Goal: Task Accomplishment & Management: Complete application form

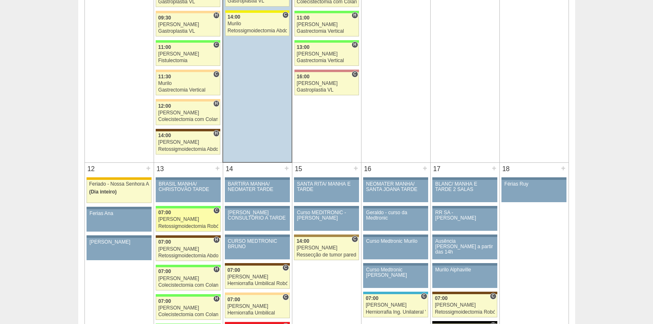
scroll to position [704, 0]
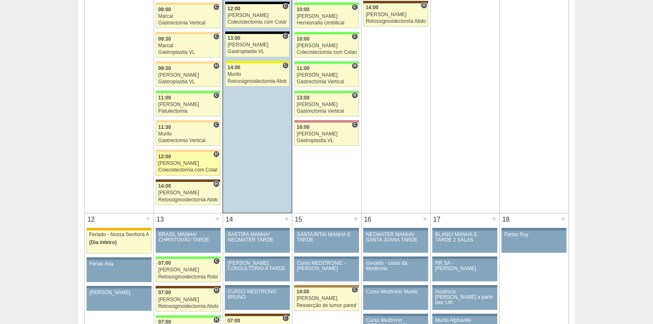
click at [178, 167] on div "Colecistectomia com Colangiografia VL" at bounding box center [188, 169] width 60 height 5
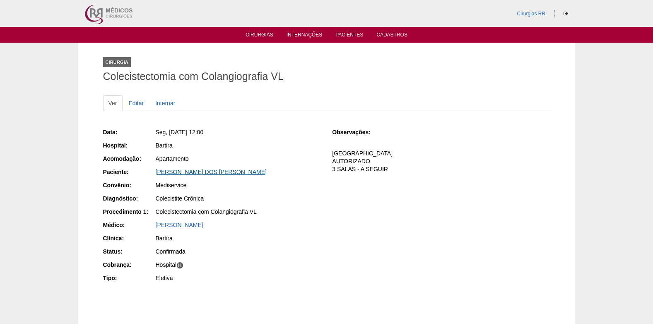
click at [184, 172] on link "SILVIA HELENA DOS SANTOS" at bounding box center [211, 172] width 111 height 7
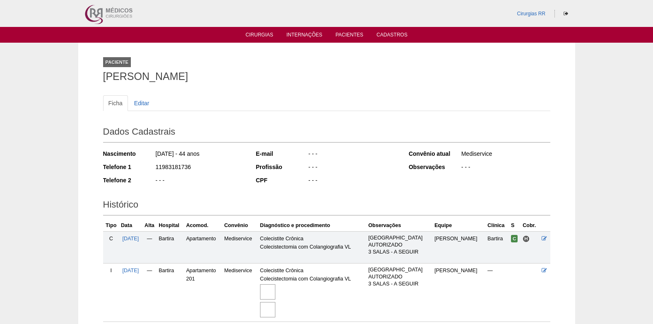
drag, startPoint x: 156, startPoint y: 165, endPoint x: 192, endPoint y: 168, distance: 36.1
click at [192, 168] on div "11983181736" at bounding box center [200, 168] width 90 height 10
copy div "11983181736"
click at [147, 104] on link "Editar" at bounding box center [142, 103] width 26 height 16
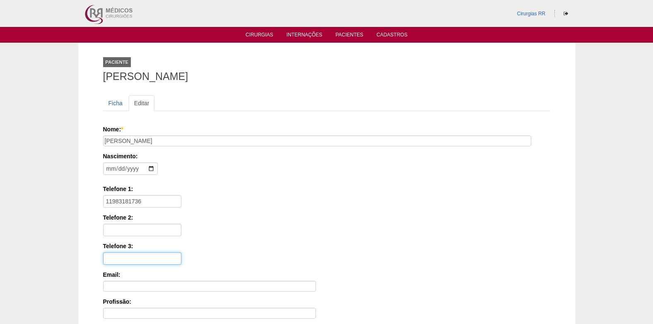
click at [136, 261] on input "Telefone 3:" at bounding box center [142, 258] width 78 height 12
paste input "1947861728"
type input "1947861728"
drag, startPoint x: 153, startPoint y: 196, endPoint x: 103, endPoint y: 201, distance: 50.4
click at [104, 201] on input "11983181736" at bounding box center [142, 201] width 78 height 12
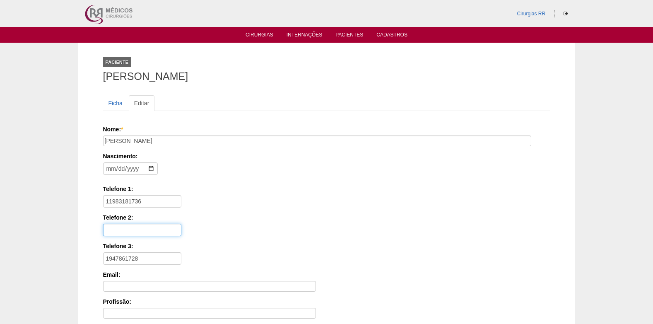
click at [119, 231] on input "Telefone 2:" at bounding box center [142, 230] width 78 height 12
paste input "11983181736"
type input "11983181736"
drag, startPoint x: 154, startPoint y: 261, endPoint x: 99, endPoint y: 259, distance: 55.1
click at [100, 259] on div "Paciente SILVIA HELENA DOS SANTOS Ficha Editar Nome: * SILVIA HELENA DOS SANTOS…" at bounding box center [327, 249] width 460 height 413
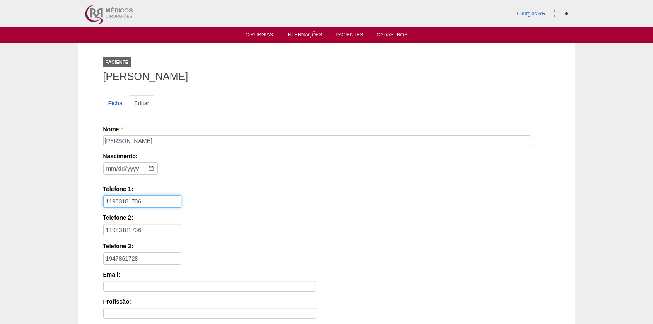
drag, startPoint x: 152, startPoint y: 199, endPoint x: 106, endPoint y: 200, distance: 46.0
click at [106, 200] on input "11983181736" at bounding box center [142, 201] width 78 height 12
paste input "947861728"
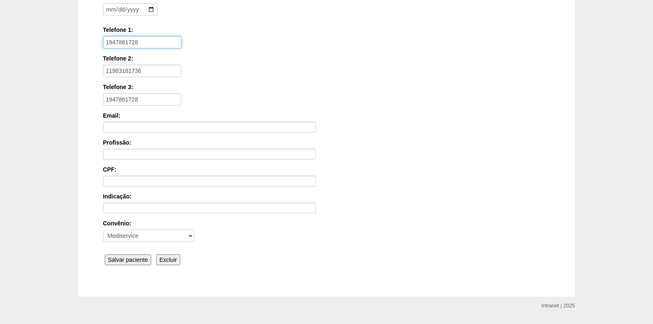
scroll to position [166, 0]
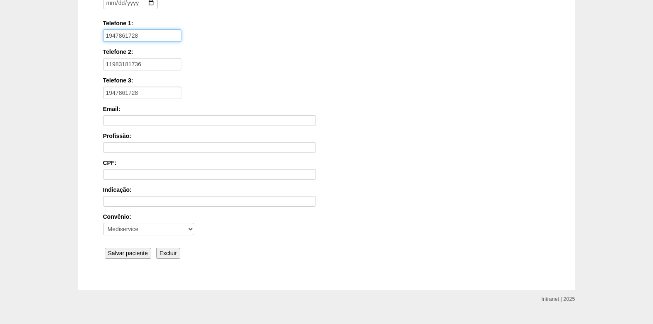
type input "1947861728"
click at [122, 251] on input "Salvar paciente" at bounding box center [128, 253] width 47 height 11
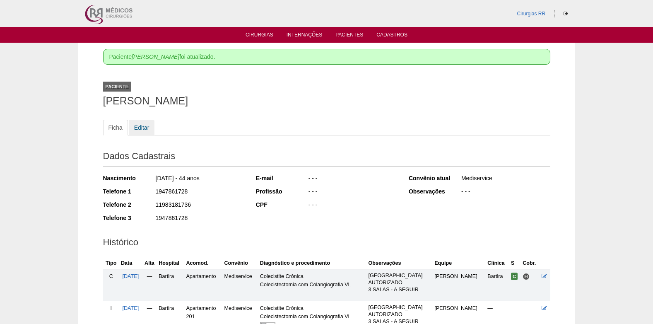
click at [145, 126] on link "Editar" at bounding box center [142, 128] width 26 height 16
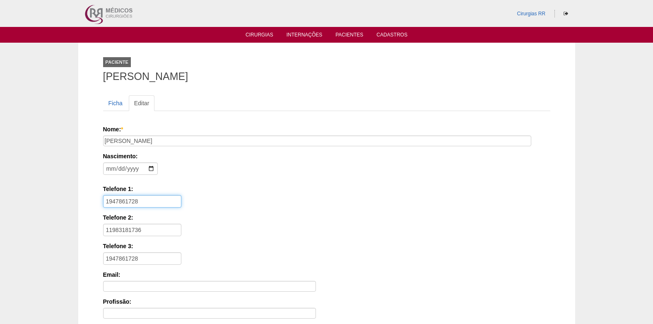
click at [109, 204] on input "1947861728" at bounding box center [142, 201] width 78 height 12
type input "11947861728"
click at [108, 261] on input "1947861728" at bounding box center [142, 258] width 78 height 12
type input "11947861728"
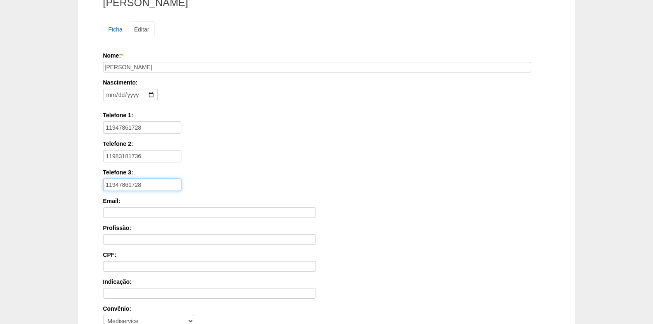
scroll to position [182, 0]
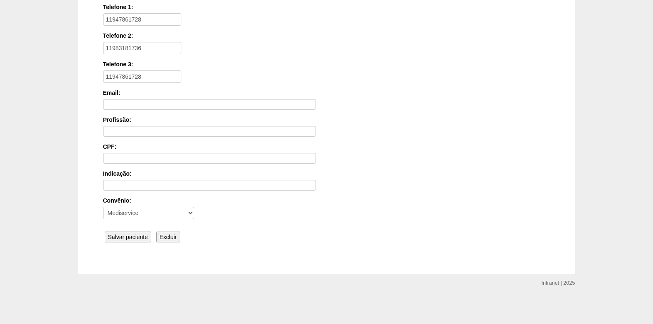
click at [135, 238] on input "Salvar paciente" at bounding box center [128, 236] width 47 height 11
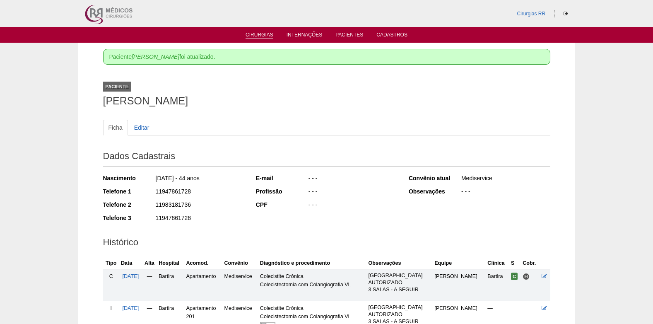
click at [250, 35] on link "Cirurgias" at bounding box center [260, 35] width 28 height 7
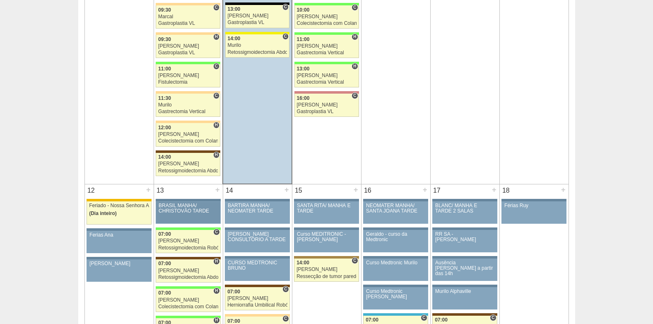
scroll to position [745, 0]
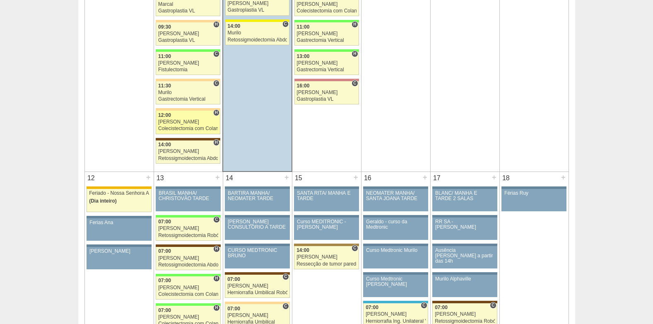
click at [184, 121] on div "[PERSON_NAME]" at bounding box center [188, 121] width 60 height 5
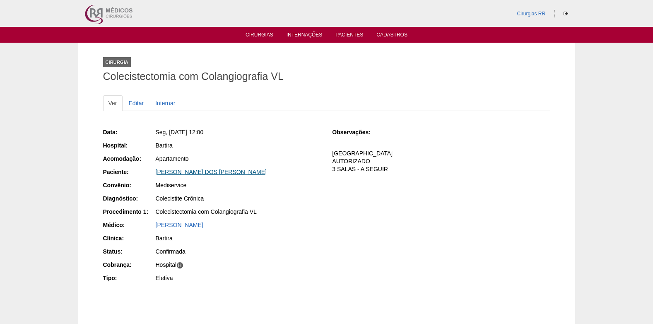
click at [205, 171] on link "[PERSON_NAME] DOS [PERSON_NAME]" at bounding box center [211, 172] width 111 height 7
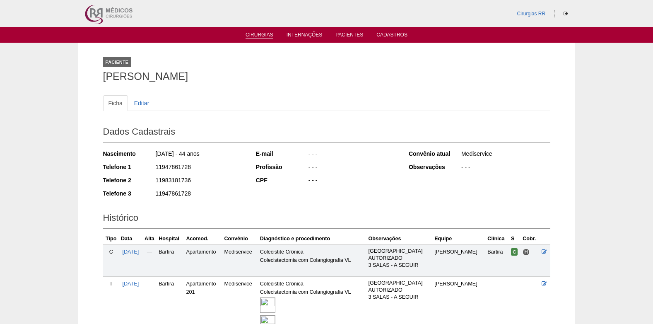
click at [258, 31] on li "Cirurgias" at bounding box center [259, 34] width 39 height 7
click at [256, 34] on link "Cirurgias" at bounding box center [260, 35] width 28 height 7
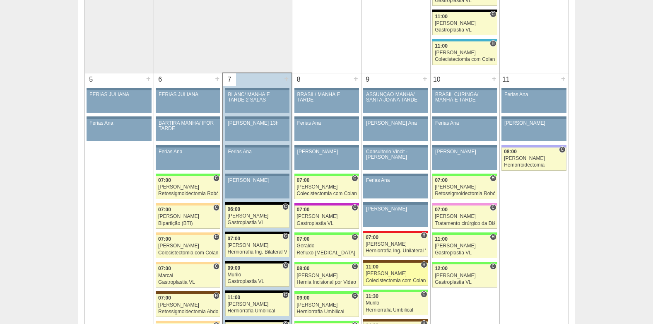
scroll to position [456, 0]
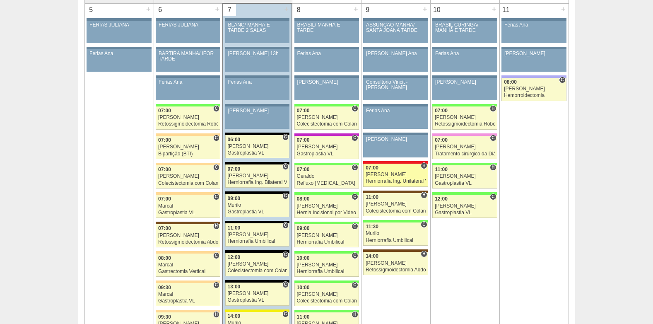
click at [395, 182] on div "Herniorrafia Ing. Unilateral VL" at bounding box center [396, 180] width 60 height 5
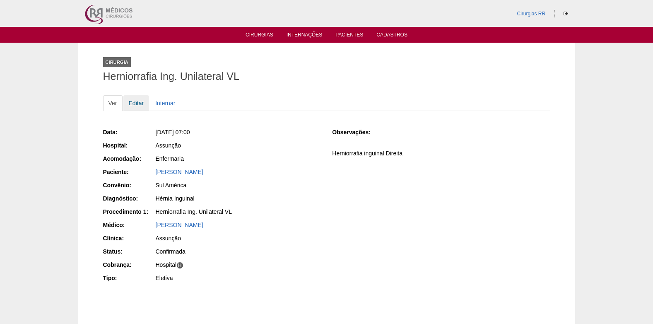
click at [139, 102] on link "Editar" at bounding box center [136, 103] width 26 height 16
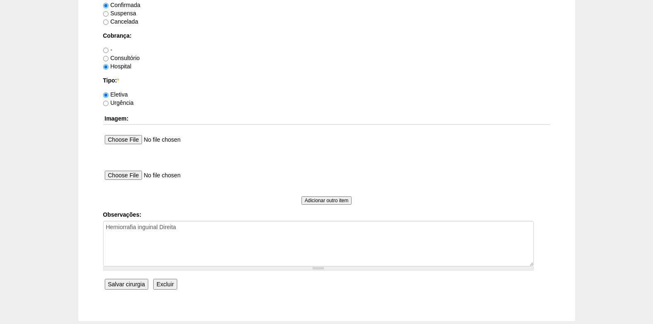
scroll to position [743, 0]
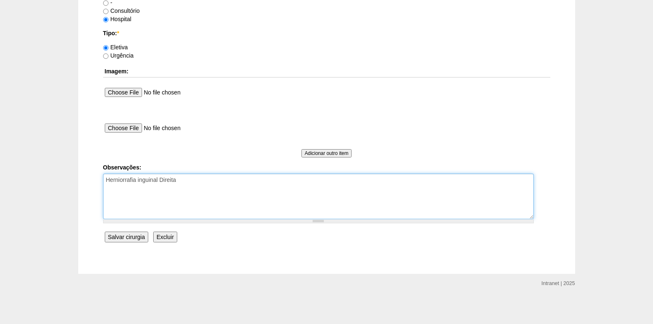
click at [214, 188] on textarea "Herniorrafia inguinal Direita" at bounding box center [318, 197] width 431 height 46
type textarea "Herniorrafia inguinal Direita COBRANÇA HOSPITAL AUTORIZADO"
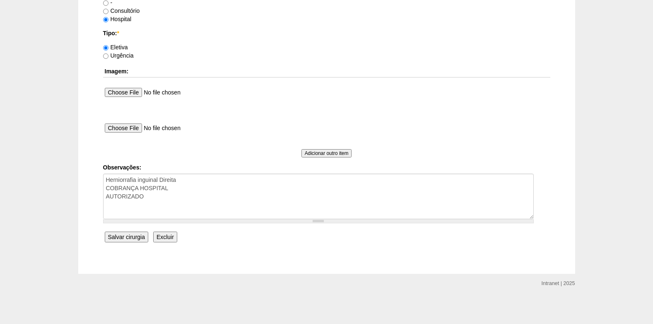
click at [128, 235] on input "Salvar cirurgia" at bounding box center [126, 236] width 43 height 11
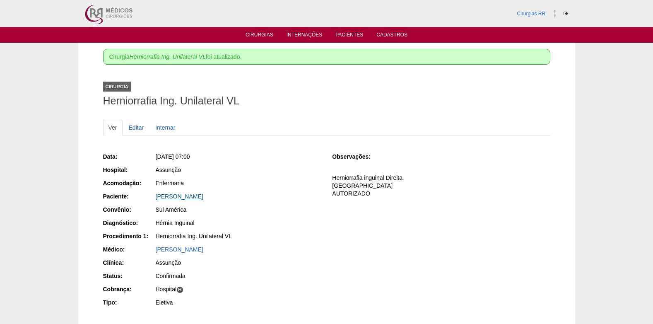
drag, startPoint x: 152, startPoint y: 200, endPoint x: 225, endPoint y: 198, distance: 72.5
click at [225, 198] on div "Paciente: [PERSON_NAME]" at bounding box center [212, 197] width 218 height 10
copy link "[PERSON_NAME]"
click at [261, 36] on link "Cirurgias" at bounding box center [260, 35] width 28 height 7
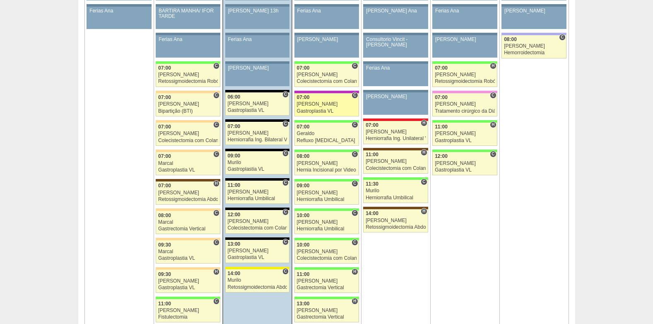
scroll to position [497, 0]
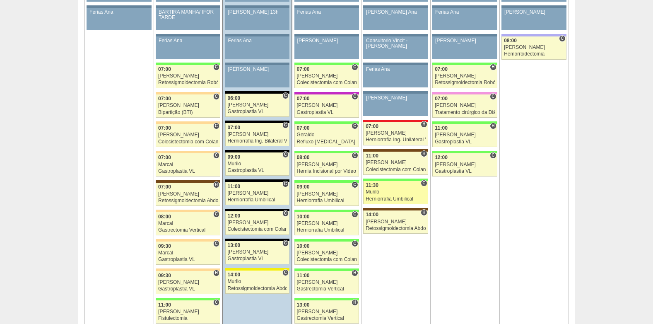
click at [388, 195] on div "Murilo" at bounding box center [396, 191] width 60 height 5
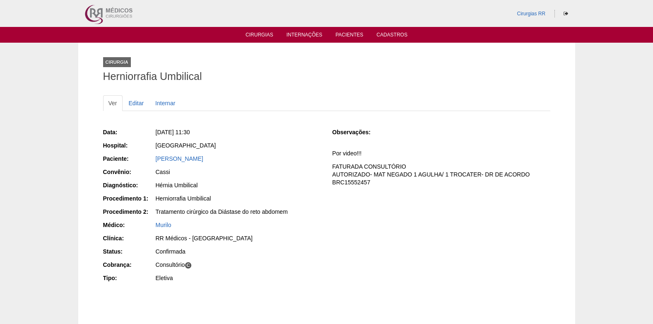
drag, startPoint x: 152, startPoint y: 163, endPoint x: 225, endPoint y: 162, distance: 73.3
click at [225, 162] on div "Paciente: Fabio Monteiro De Oliveira" at bounding box center [212, 159] width 218 height 10
copy link "Fabio Monteiro De Oliveira"
click at [372, 238] on div "Data: Qui, 09/10/2025 - 11:30 Hospital: Brasil Paciente: Fabio Monteiro De Oliv…" at bounding box center [326, 206] width 447 height 162
click at [254, 36] on link "Cirurgias" at bounding box center [260, 35] width 28 height 7
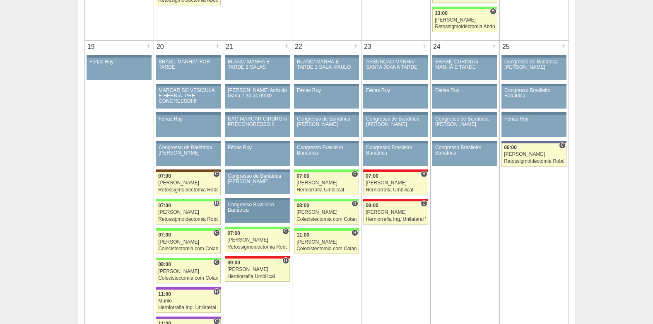
scroll to position [1325, 0]
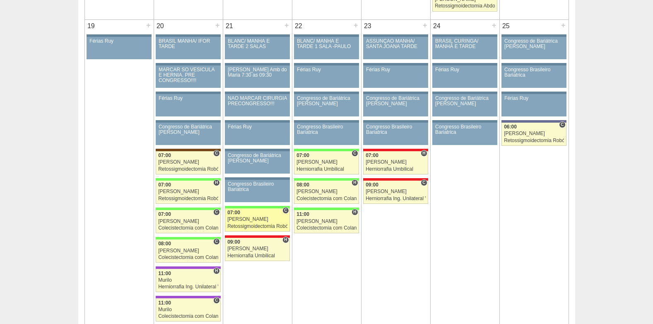
click at [247, 222] on div "[PERSON_NAME]" at bounding box center [257, 219] width 60 height 5
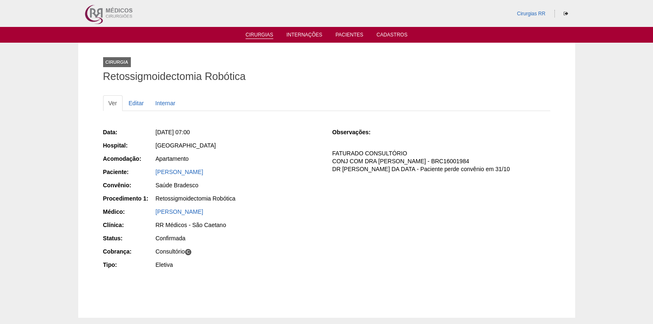
click at [258, 34] on link "Cirurgias" at bounding box center [260, 35] width 28 height 7
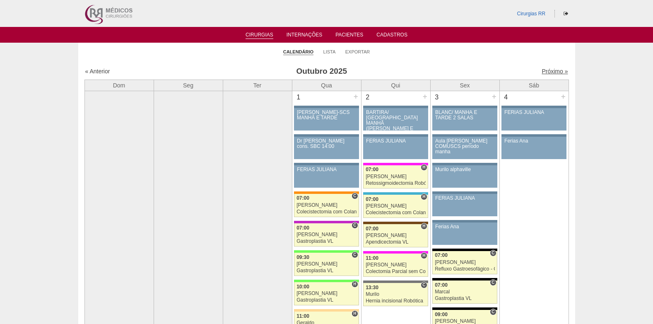
click at [542, 70] on link "Próximo »" at bounding box center [555, 71] width 26 height 7
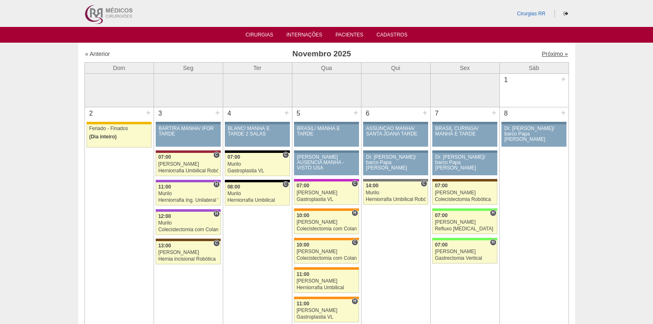
click at [554, 56] on link "Próximo »" at bounding box center [555, 54] width 26 height 7
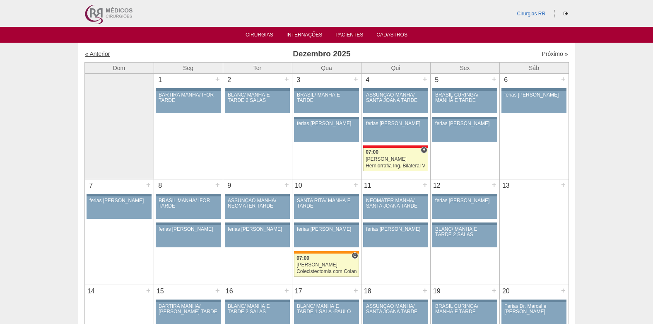
click at [101, 55] on link "« Anterior" at bounding box center [97, 54] width 25 height 7
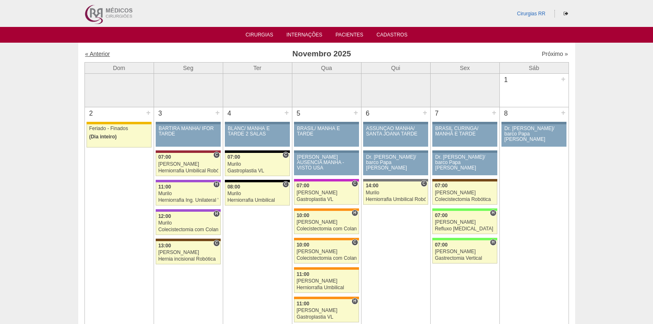
click at [103, 55] on link "« Anterior" at bounding box center [97, 54] width 25 height 7
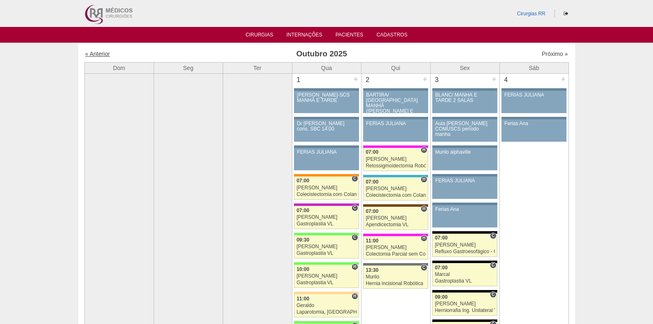
click at [89, 53] on link "« Anterior" at bounding box center [97, 54] width 25 height 7
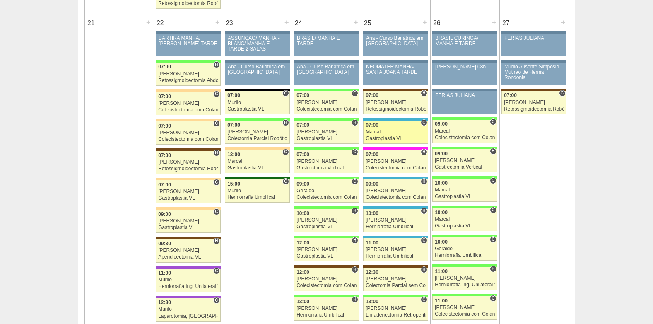
scroll to position [1242, 0]
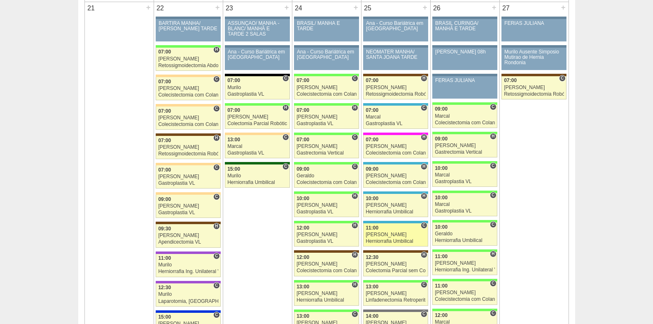
click at [388, 228] on div "11:00" at bounding box center [396, 227] width 60 height 5
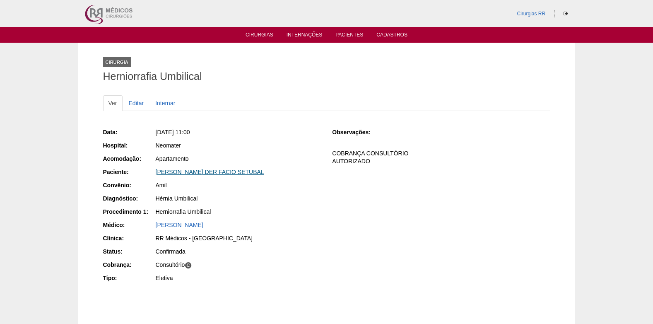
click at [195, 169] on link "ALEXANDRE DER FACIO SETUBAL" at bounding box center [210, 172] width 108 height 7
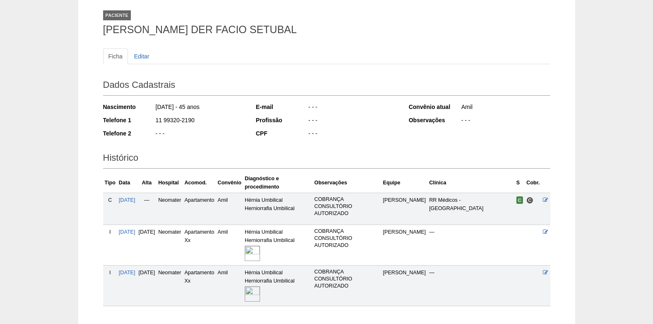
scroll to position [100, 0]
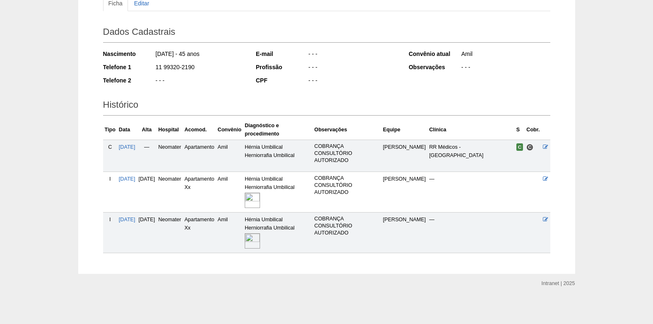
click at [260, 242] on img at bounding box center [252, 240] width 15 height 15
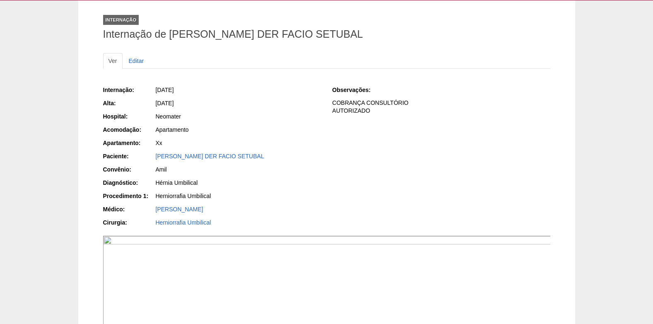
scroll to position [41, 0]
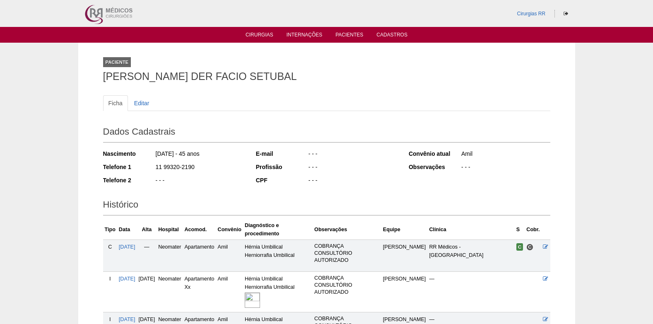
scroll to position [100, 0]
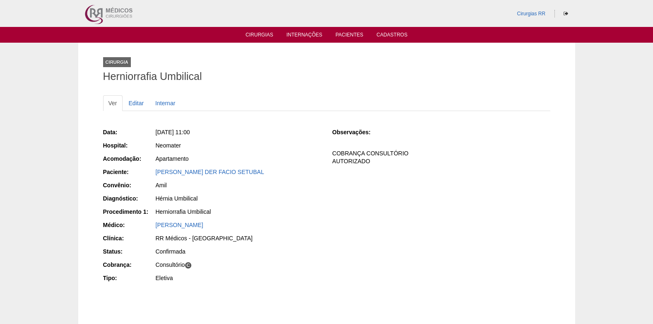
drag, startPoint x: 263, startPoint y: 172, endPoint x: 154, endPoint y: 168, distance: 109.4
click at [154, 168] on div "Paciente: [PERSON_NAME]" at bounding box center [212, 173] width 218 height 10
copy div "Paciente: [PERSON_NAME] DER FACIO SETUBAL"
click at [138, 100] on link "Editar" at bounding box center [136, 103] width 26 height 16
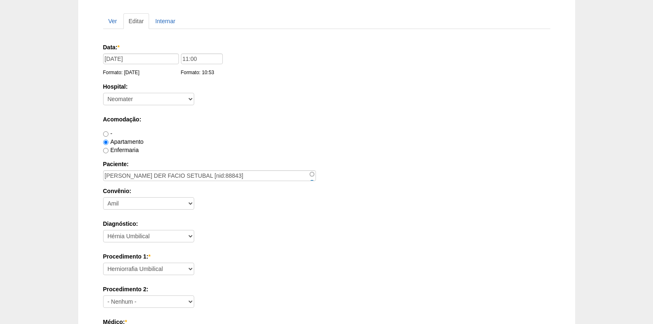
scroll to position [124, 0]
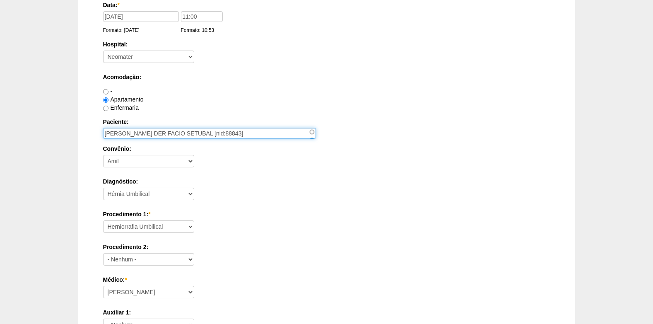
drag, startPoint x: 154, startPoint y: 133, endPoint x: 143, endPoint y: 164, distance: 32.9
click at [152, 134] on input "ALEXANDRE DER FACIO SETUBAL [nid:88843]" at bounding box center [209, 133] width 213 height 11
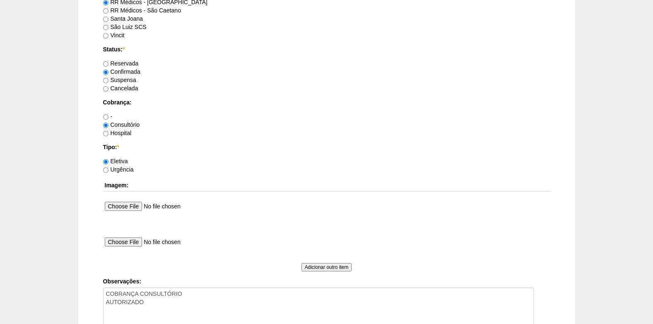
scroll to position [704, 0]
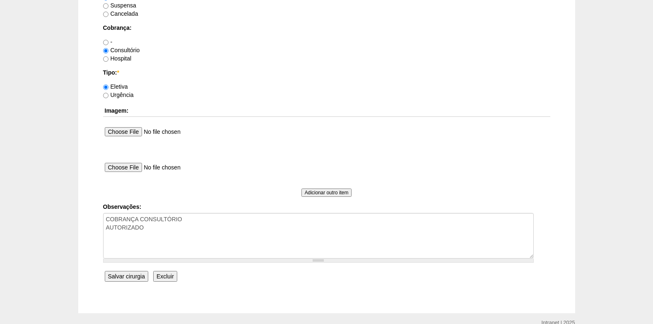
type input "ALEXANDRE DE FACIO SETUBAL [nid:88843]"
click at [129, 279] on input "Salvar cirurgia" at bounding box center [126, 276] width 43 height 11
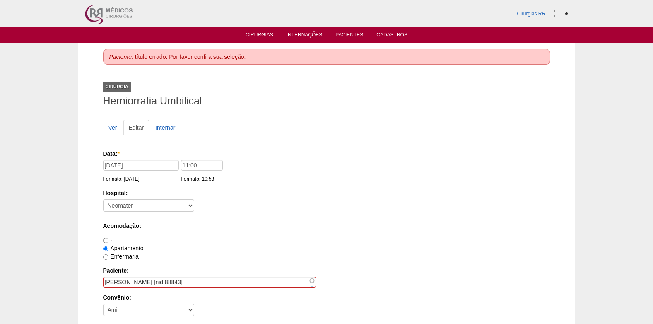
click at [256, 36] on link "Cirurgias" at bounding box center [260, 35] width 28 height 7
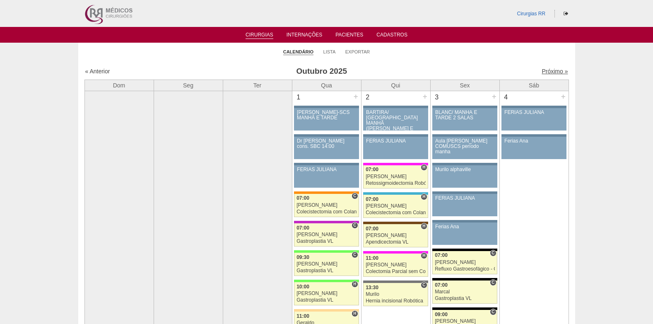
click at [542, 72] on link "Próximo »" at bounding box center [555, 71] width 26 height 7
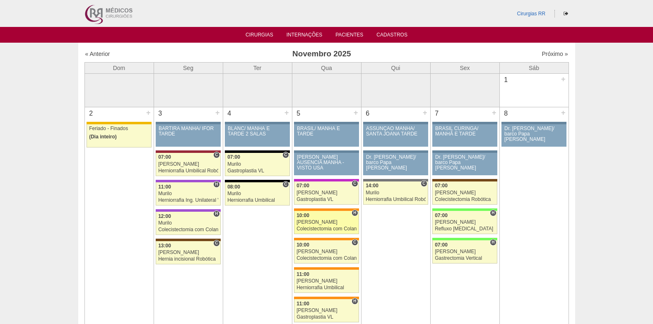
click at [322, 219] on link "88992 Vincit H 10:00 [PERSON_NAME] Colecistectomia com Colangiografia VL Hospit…" at bounding box center [326, 222] width 65 height 23
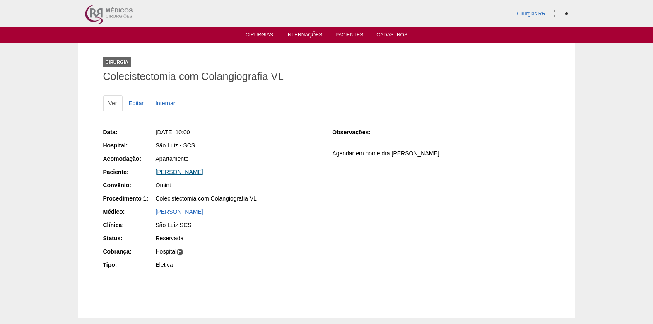
drag, startPoint x: 173, startPoint y: 173, endPoint x: 185, endPoint y: 165, distance: 14.7
click at [174, 173] on link "ALEXANDRE BASSUTO" at bounding box center [180, 172] width 48 height 7
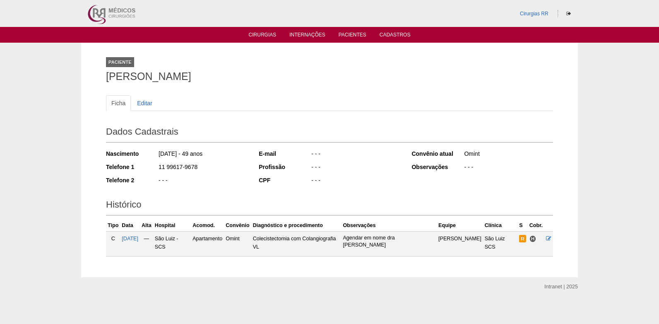
drag, startPoint x: 202, startPoint y: 167, endPoint x: 159, endPoint y: 169, distance: 43.1
click at [159, 169] on div "11 99617-9678" at bounding box center [203, 168] width 90 height 10
copy div "11 99617-9678"
click at [269, 35] on link "Cirurgias" at bounding box center [263, 35] width 28 height 7
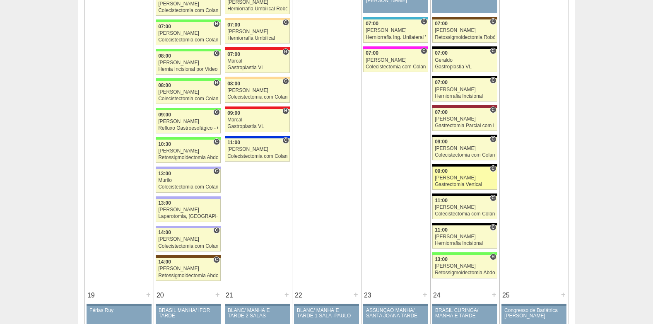
scroll to position [1035, 0]
